Goal: Task Accomplishment & Management: Use online tool/utility

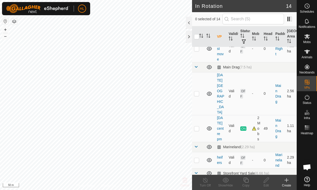
scroll to position [155, 0]
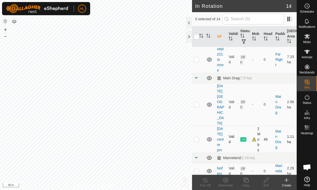
click at [210, 138] on icon at bounding box center [209, 140] width 5 height 4
click at [208, 141] on icon at bounding box center [208, 141] width 1 height 1
click at [208, 102] on icon at bounding box center [209, 105] width 6 height 6
click at [207, 105] on icon at bounding box center [207, 105] width 1 height 1
click at [198, 103] on p-checkbox at bounding box center [196, 105] width 5 height 4
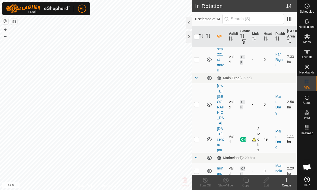
checkbox input "true"
click at [267, 182] on icon at bounding box center [266, 180] width 6 height 6
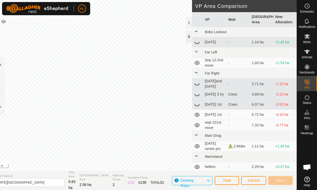
click at [190, 38] on div at bounding box center [189, 37] width 6 height 12
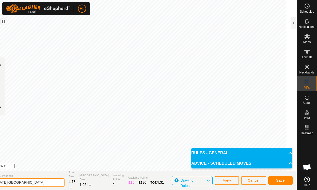
click at [24, 183] on input "[DATE][GEOGRAPHIC_DATA]" at bounding box center [28, 182] width 71 height 9
type input "[DATE] 2pm [GEOGRAPHIC_DATA]"
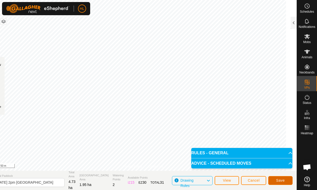
click at [280, 181] on span "Save" at bounding box center [280, 181] width 9 height 4
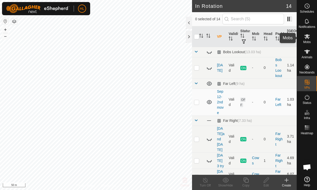
click at [305, 37] on icon at bounding box center [307, 36] width 6 height 5
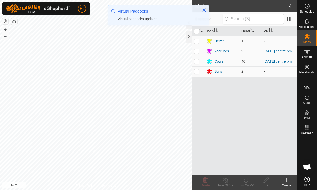
click at [196, 53] on p-checkbox at bounding box center [196, 51] width 5 height 4
checkbox input "true"
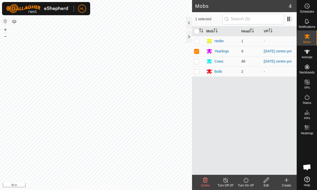
click at [197, 63] on p-checkbox at bounding box center [196, 61] width 5 height 4
checkbox input "true"
click at [246, 180] on icon at bounding box center [246, 180] width 6 height 6
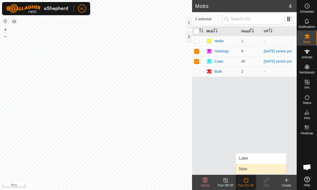
click at [244, 169] on link "Now" at bounding box center [261, 169] width 50 height 10
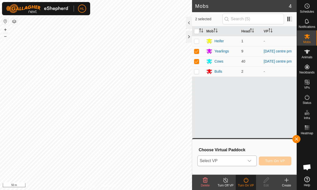
click at [251, 161] on icon "dropdown trigger" at bounding box center [249, 161] width 4 height 2
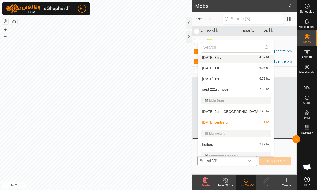
scroll to position [70, 0]
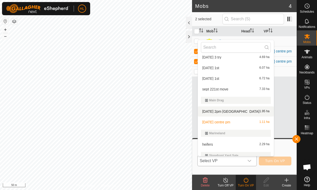
click at [216, 111] on li "[DATE] 2pm [GEOGRAPHIC_DATA] 1.95 ha" at bounding box center [236, 112] width 76 height 10
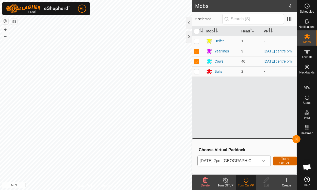
click at [279, 161] on span "Turn On VP" at bounding box center [285, 161] width 12 height 8
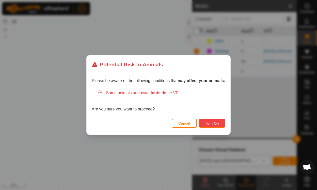
click at [214, 121] on button "Turn On" at bounding box center [212, 123] width 26 height 9
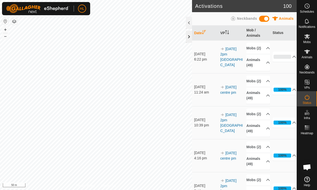
click at [189, 39] on div at bounding box center [189, 37] width 6 height 12
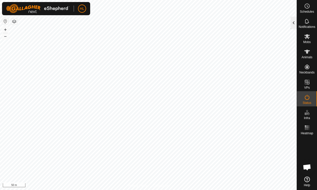
click at [291, 25] on div at bounding box center [293, 23] width 6 height 12
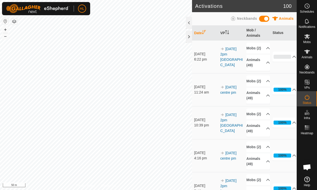
click at [305, 50] on icon at bounding box center [307, 52] width 6 height 4
